Goal: Understand process/instructions

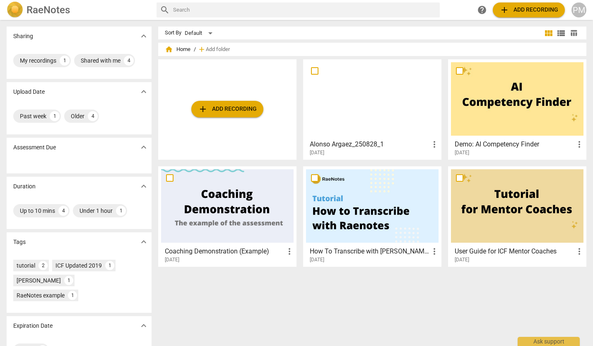
click at [381, 84] on div at bounding box center [372, 98] width 133 height 73
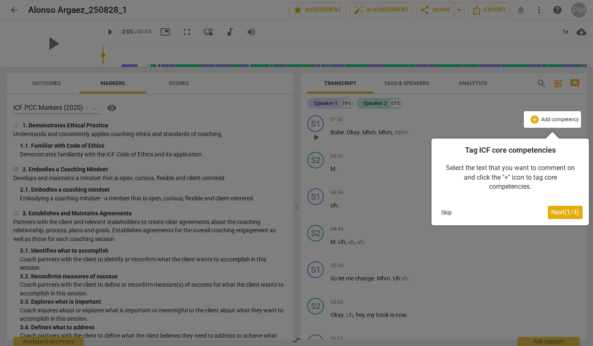
click at [499, 222] on div "Tag ICF core competencies Select the text that you want to comment on and click…" at bounding box center [510, 181] width 157 height 87
click at [499, 259] on div at bounding box center [296, 173] width 593 height 346
click at [566, 213] on span "Next ( 1 / 4 )" at bounding box center [565, 212] width 28 height 8
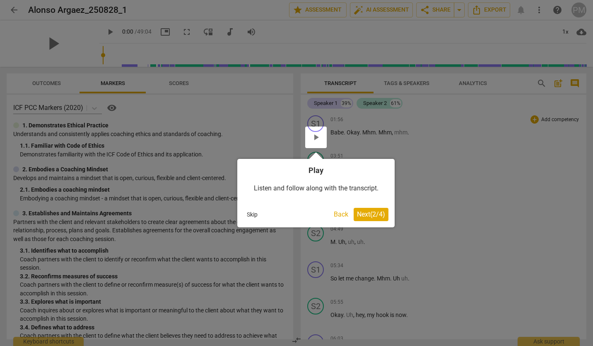
click at [372, 212] on span "Next ( 2 / 4 )" at bounding box center [371, 214] width 28 height 8
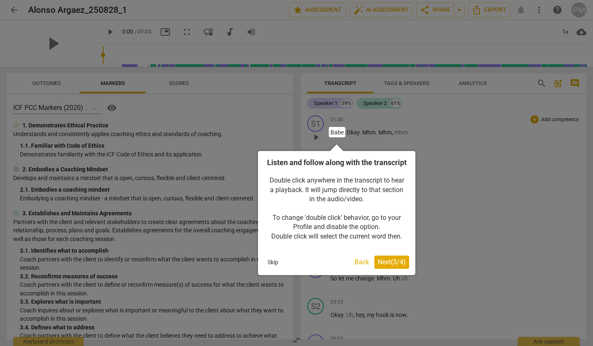
click at [390, 266] on span "Next ( 3 / 4 )" at bounding box center [392, 262] width 28 height 8
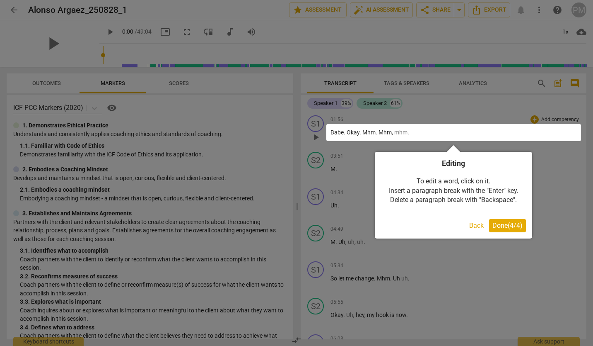
click at [505, 230] on button "Done ( 4 / 4 )" at bounding box center [507, 225] width 37 height 13
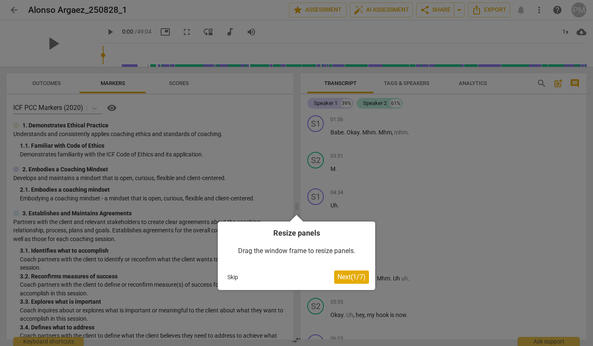
click at [394, 198] on div at bounding box center [296, 173] width 593 height 346
click at [230, 276] on button "Skip" at bounding box center [232, 277] width 17 height 12
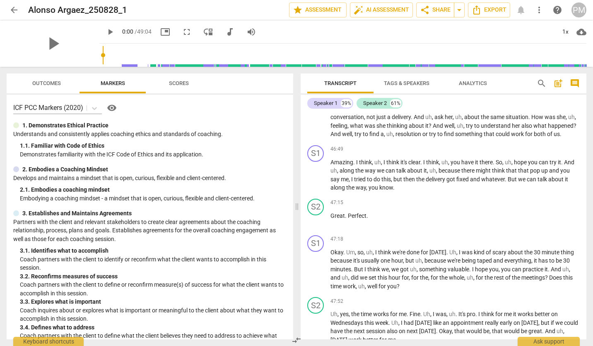
scroll to position [4355, 0]
